Goal: Task Accomplishment & Management: Use online tool/utility

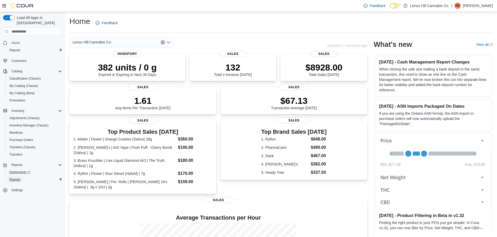
drag, startPoint x: 19, startPoint y: 174, endPoint x: 23, endPoint y: 171, distance: 5.3
click at [19, 178] on span "Reports" at bounding box center [14, 180] width 11 height 4
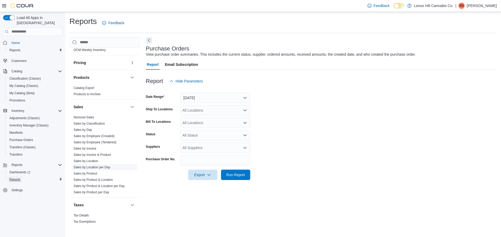
scroll to position [226, 0]
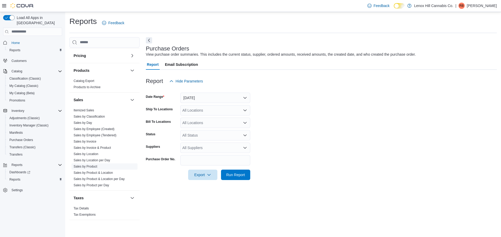
click at [92, 165] on span "Sales by Product" at bounding box center [86, 167] width 24 height 4
click at [90, 167] on link "Sales by Product" at bounding box center [86, 167] width 24 height 4
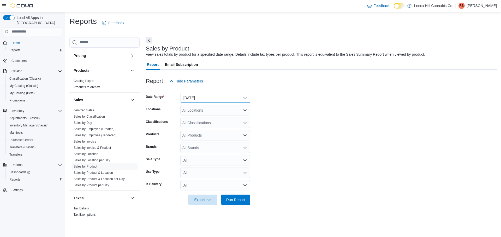
click at [194, 99] on button "[DATE]" at bounding box center [215, 98] width 70 height 10
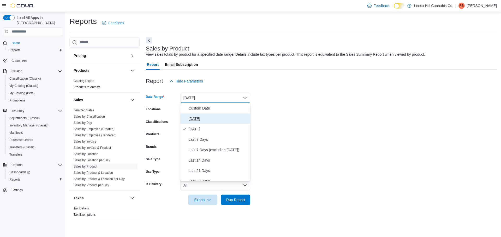
click at [193, 119] on span "[DATE]" at bounding box center [217, 119] width 59 height 6
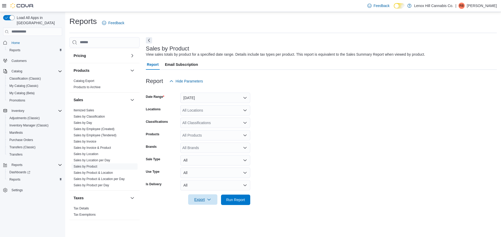
click at [209, 198] on span "Export" at bounding box center [202, 200] width 23 height 10
click at [208, 167] on span "Export to Excel" at bounding box center [203, 169] width 23 height 4
click at [207, 197] on span "Export" at bounding box center [202, 200] width 23 height 10
click at [205, 167] on span "Export to Excel" at bounding box center [203, 169] width 23 height 4
